Goal: Task Accomplishment & Management: Manage account settings

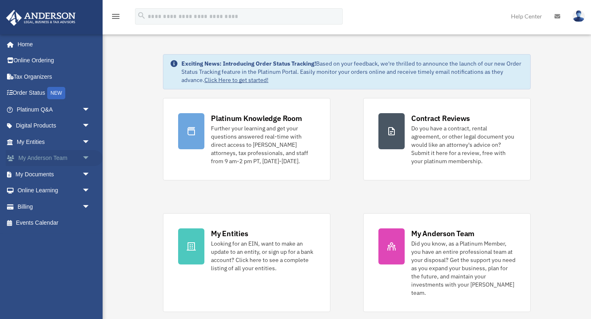
click at [92, 157] on span "arrow_drop_down" at bounding box center [90, 158] width 16 height 17
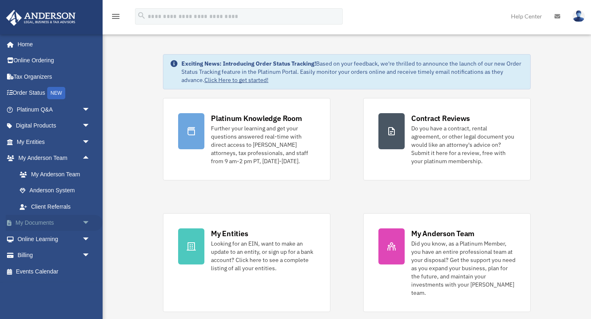
click at [84, 223] on span "arrow_drop_down" at bounding box center [90, 223] width 16 height 17
click at [41, 238] on link "Box" at bounding box center [56, 239] width 91 height 16
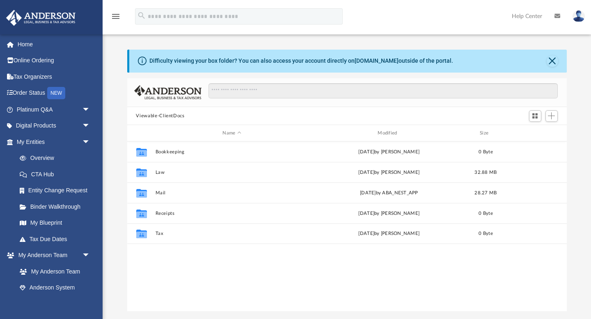
scroll to position [186, 440]
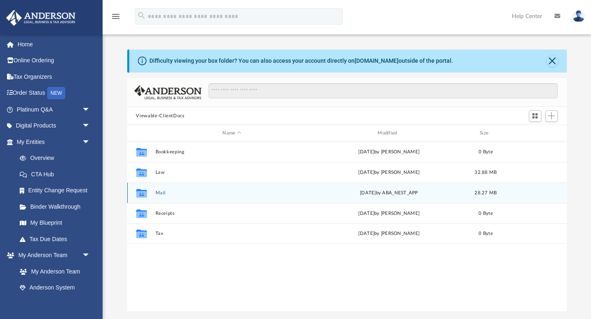
click at [157, 195] on div "Collaborated Folder Mail [DATE] by ABA_NEST_APP 28.27 MB" at bounding box center [347, 193] width 440 height 21
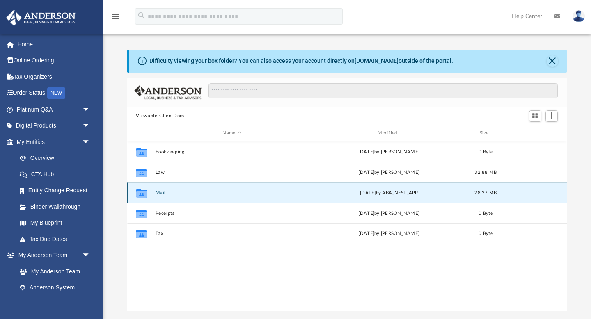
click at [161, 190] on button "Mail" at bounding box center [232, 192] width 154 height 5
click at [159, 192] on button "Mail" at bounding box center [232, 192] width 154 height 5
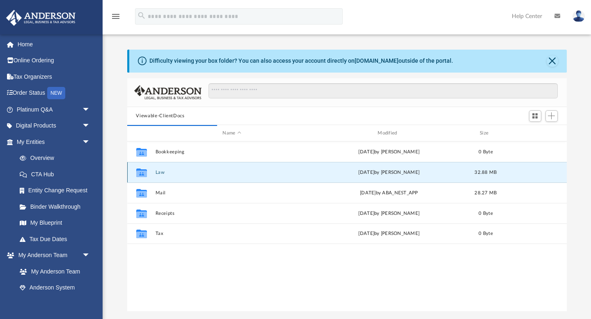
click at [162, 172] on button "Law" at bounding box center [232, 172] width 154 height 5
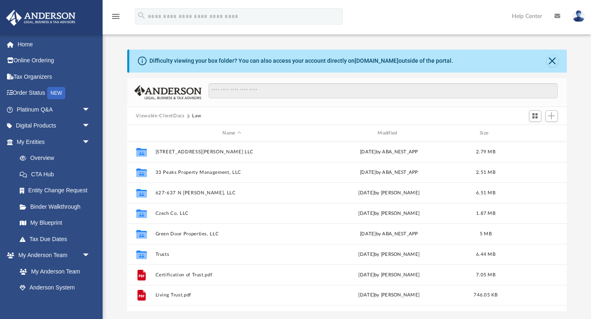
click at [174, 115] on button "Viewable-ClientDocs" at bounding box center [160, 115] width 48 height 7
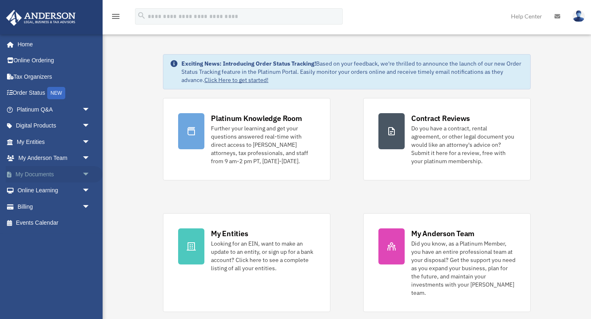
click at [82, 178] on span "arrow_drop_down" at bounding box center [90, 174] width 16 height 17
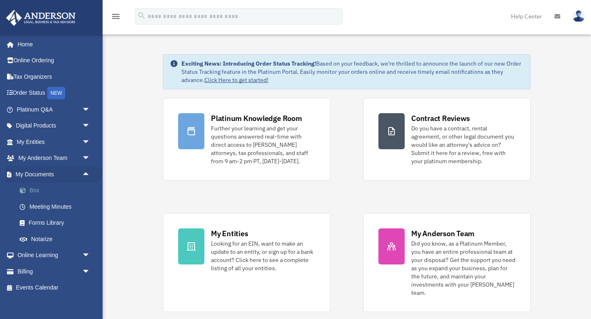
click at [31, 193] on link "Box" at bounding box center [56, 191] width 91 height 16
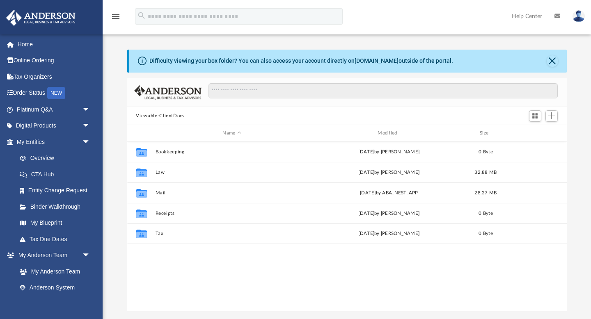
scroll to position [186, 440]
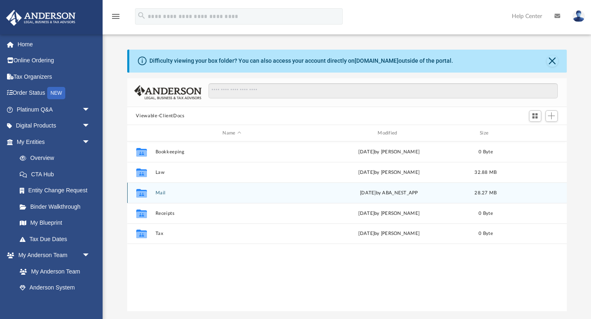
click at [160, 192] on button "Mail" at bounding box center [232, 192] width 154 height 5
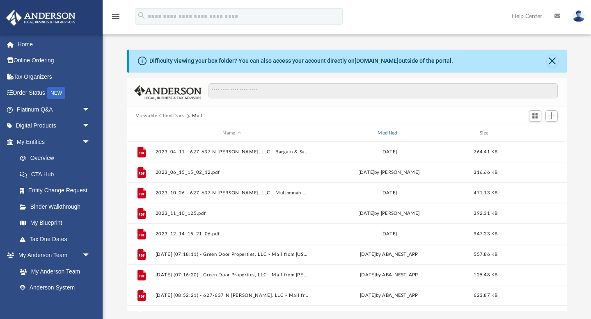
click at [387, 133] on div "Modified" at bounding box center [389, 133] width 154 height 7
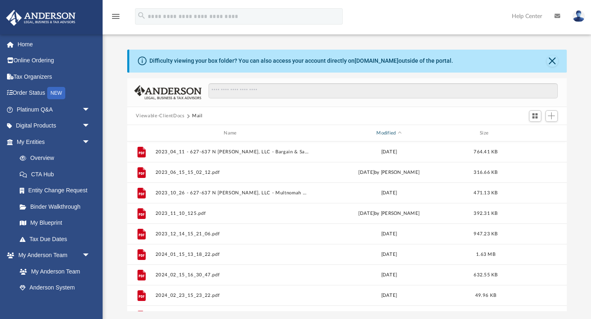
click at [387, 133] on div "Modified" at bounding box center [389, 133] width 154 height 7
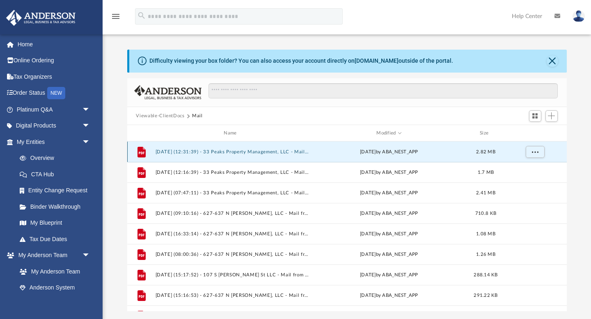
click at [281, 151] on button "2025.09.05 (12:31:39) - 33 Peaks Property Management, LLC - Mail.pdf" at bounding box center [232, 151] width 154 height 5
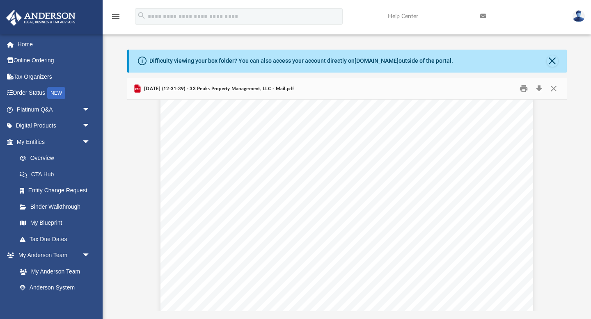
scroll to position [110, 0]
click at [556, 89] on button "Close" at bounding box center [553, 89] width 15 height 13
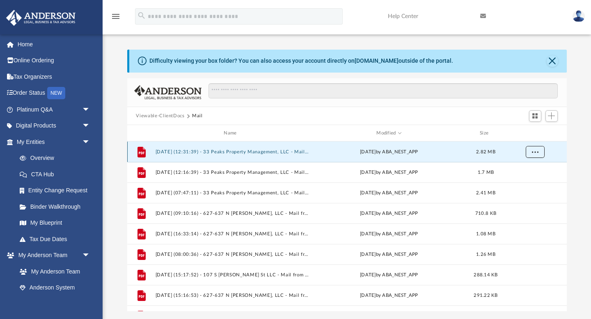
click at [535, 151] on span "More options" at bounding box center [535, 152] width 7 height 5
click at [519, 105] on div at bounding box center [380, 95] width 356 height 24
click at [64, 291] on link "Anderson System" at bounding box center [56, 288] width 91 height 16
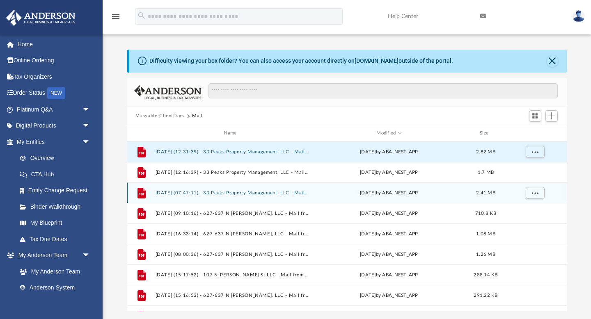
scroll to position [78, 0]
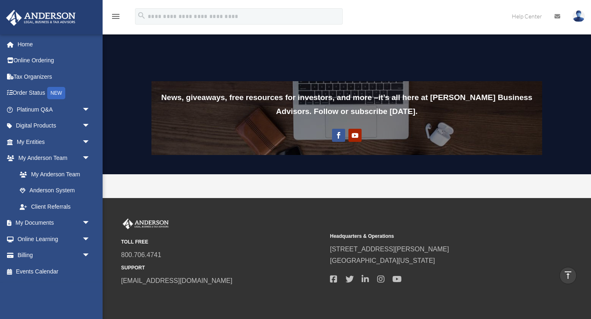
scroll to position [635, 0]
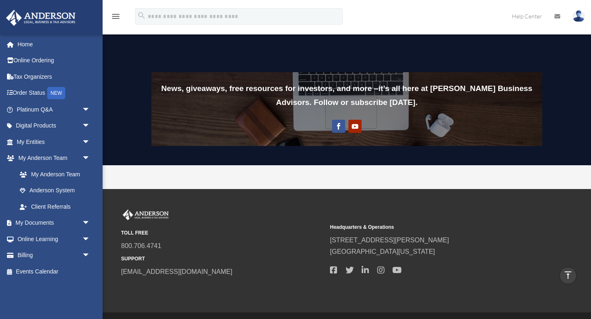
click at [554, 19] on link at bounding box center [557, 16] width 18 height 32
click at [556, 19] on icon at bounding box center [558, 17] width 6 height 6
click at [580, 18] on img at bounding box center [579, 16] width 12 height 12
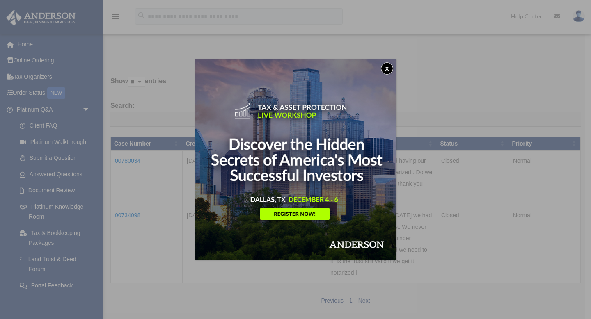
click at [390, 68] on button "x" at bounding box center [387, 68] width 12 height 12
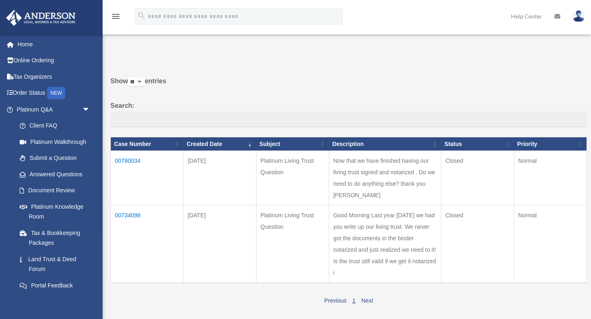
click at [578, 16] on img at bounding box center [579, 16] width 12 height 12
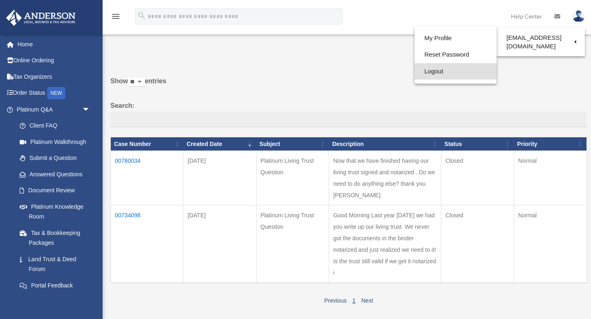
click at [437, 76] on link "Logout" at bounding box center [456, 71] width 82 height 17
